Goal: Task Accomplishment & Management: Use online tool/utility

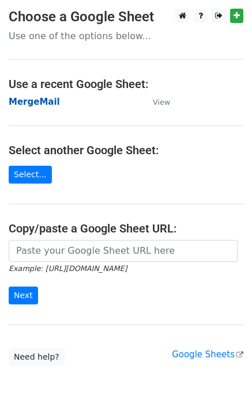
click at [21, 105] on strong "MergeMail" at bounding box center [34, 102] width 51 height 10
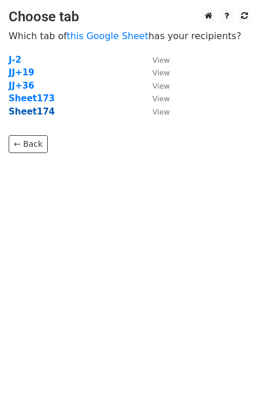
click at [28, 113] on strong "Sheet174" at bounding box center [32, 112] width 46 height 10
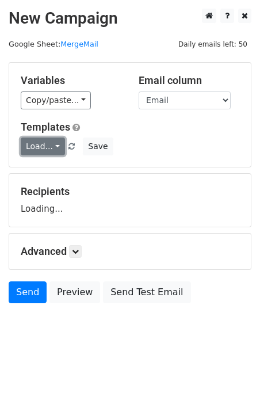
click at [37, 145] on link "Load..." at bounding box center [43, 147] width 44 height 18
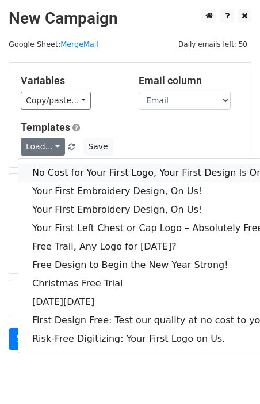
click at [59, 173] on link "No Cost for Your First Logo, Your First Design Is On Us!" at bounding box center [156, 173] width 277 height 18
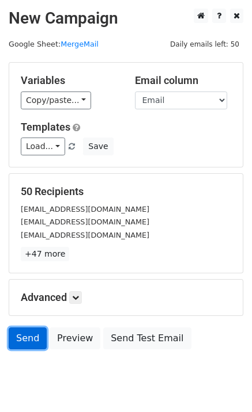
click at [29, 338] on link "Send" at bounding box center [28, 339] width 38 height 22
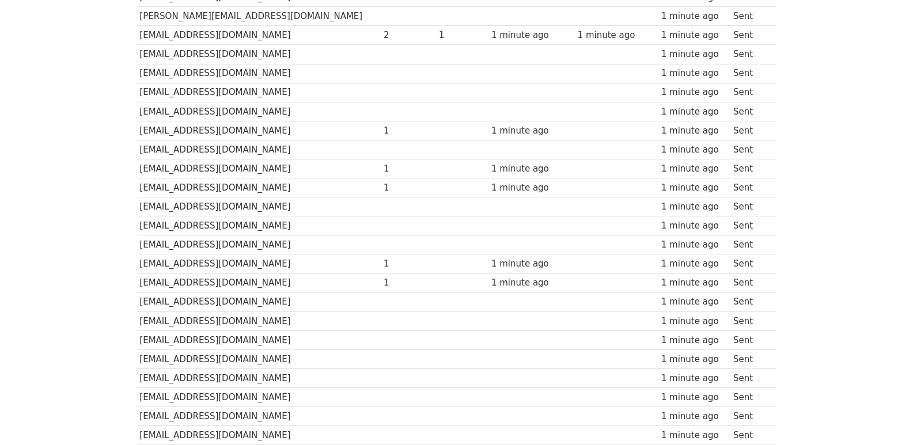
scroll to position [768, 0]
